Goal: Task Accomplishment & Management: Use online tool/utility

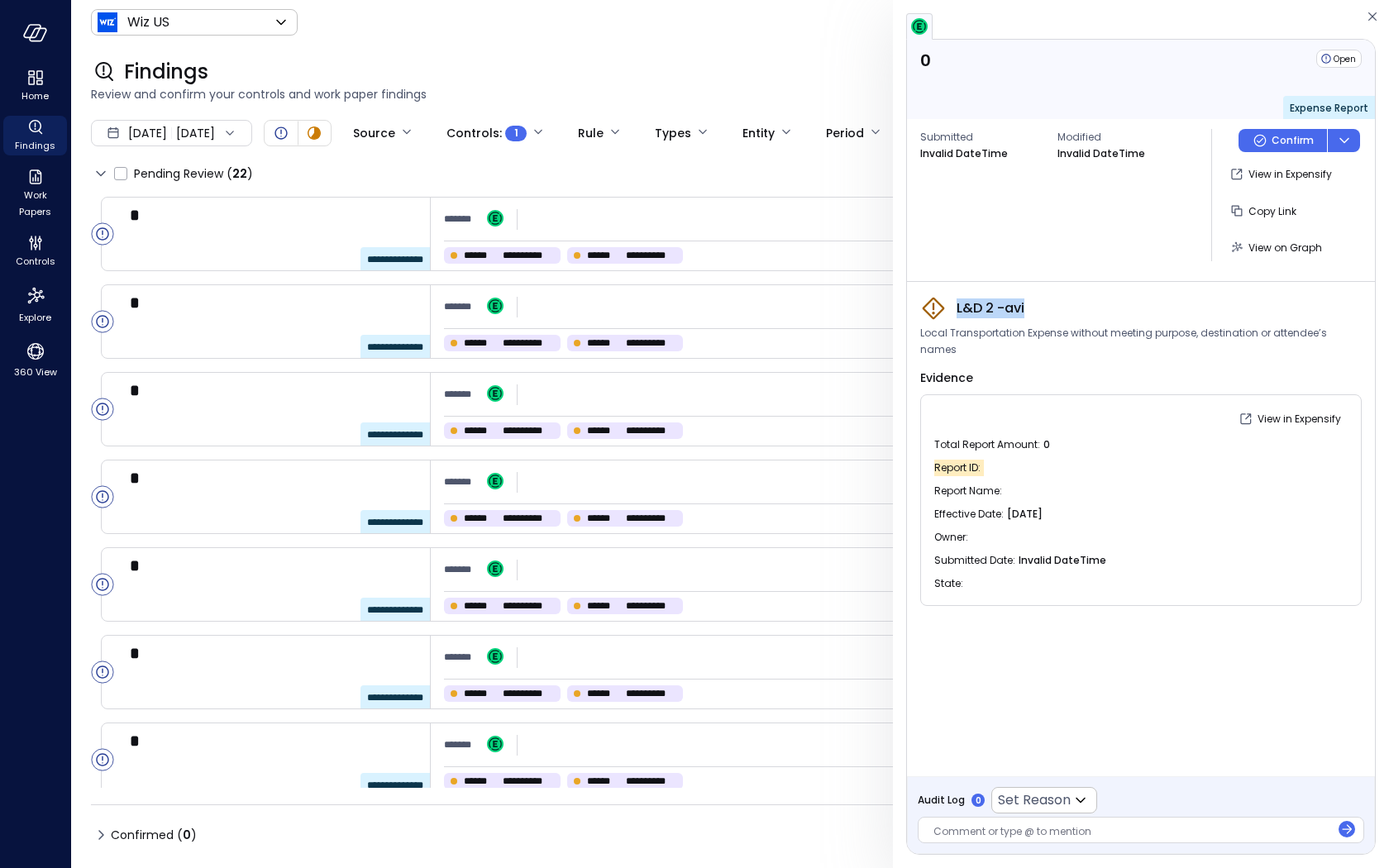
scroll to position [1198, 0]
